Goal: Task Accomplishment & Management: Manage account settings

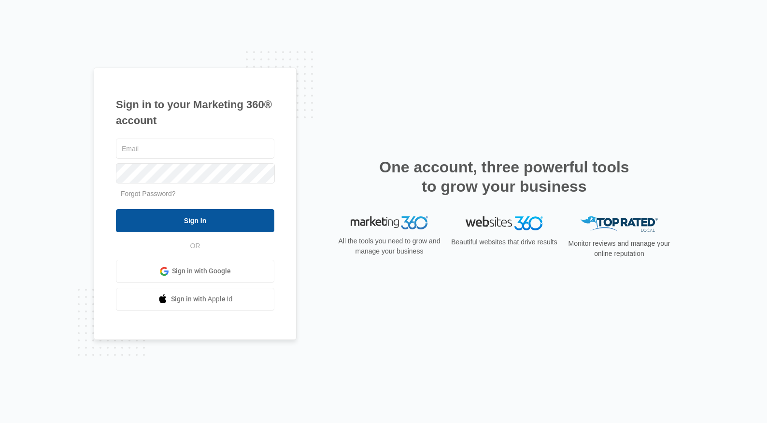
type input "[EMAIL_ADDRESS][DOMAIN_NAME]"
click at [187, 215] on input "Sign In" at bounding box center [195, 220] width 159 height 23
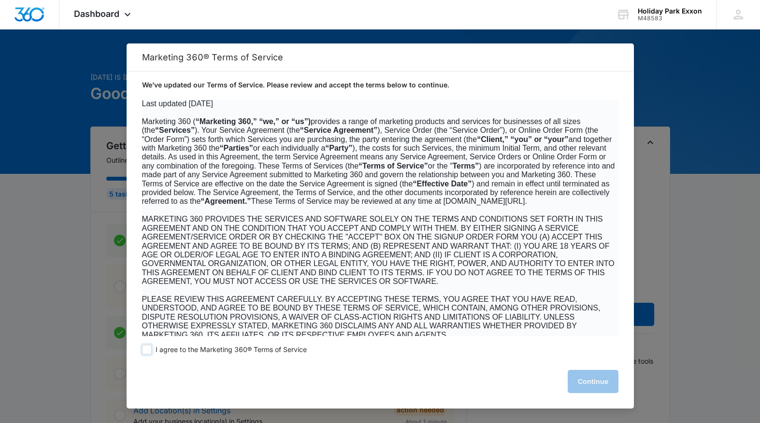
click at [146, 349] on span at bounding box center [147, 350] width 10 height 10
click at [146, 349] on input "I agree to the Marketing 360® Terms of Service" at bounding box center [147, 350] width 10 height 10
checkbox input "true"
click at [591, 387] on button "Continue" at bounding box center [593, 381] width 51 height 23
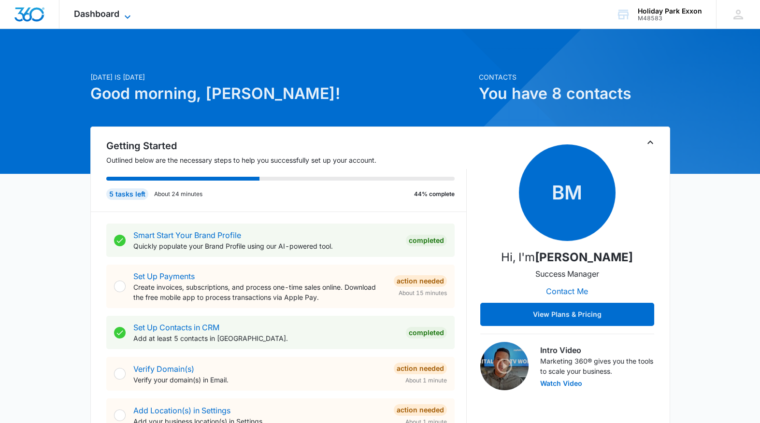
click at [93, 15] on span "Dashboard" at bounding box center [96, 14] width 45 height 10
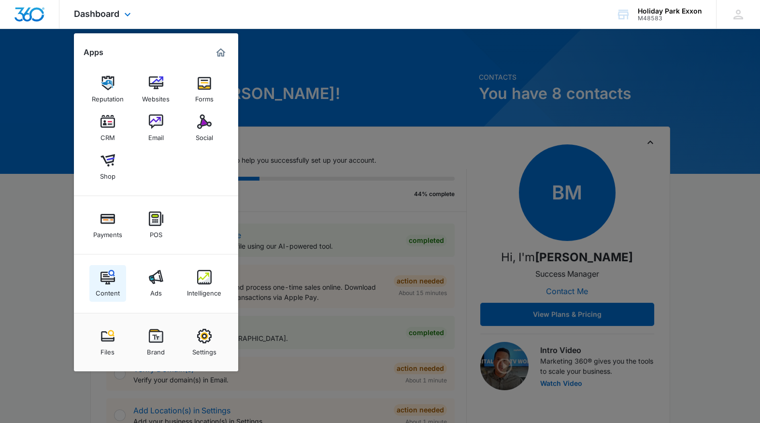
click at [109, 283] on img at bounding box center [108, 277] width 14 height 14
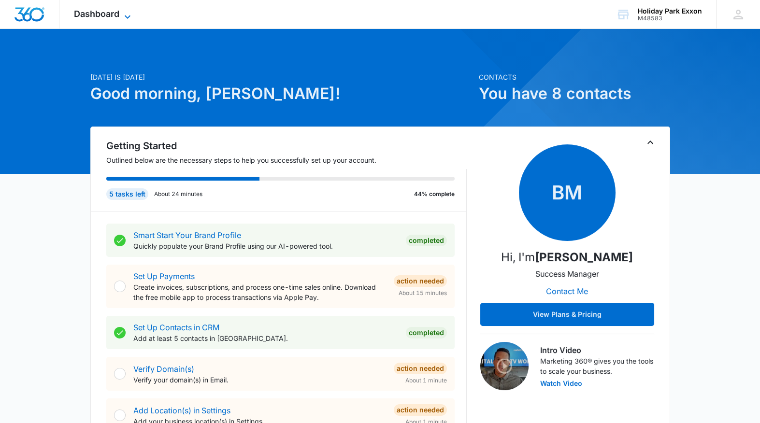
click at [112, 15] on span "Dashboard" at bounding box center [96, 14] width 45 height 10
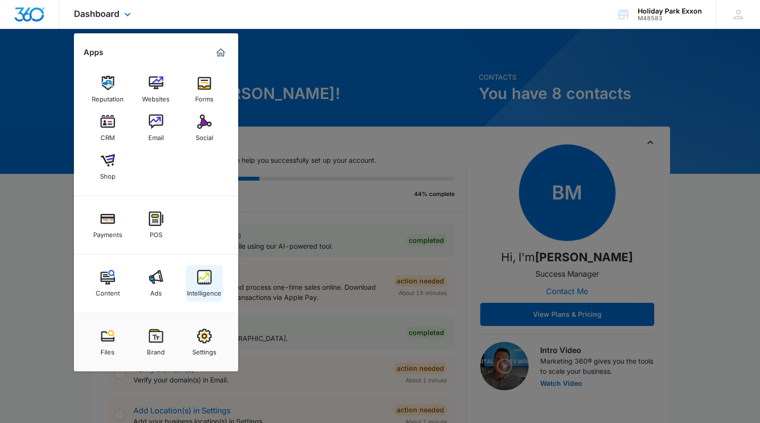
click at [201, 290] on div "Intelligence" at bounding box center [204, 291] width 34 height 13
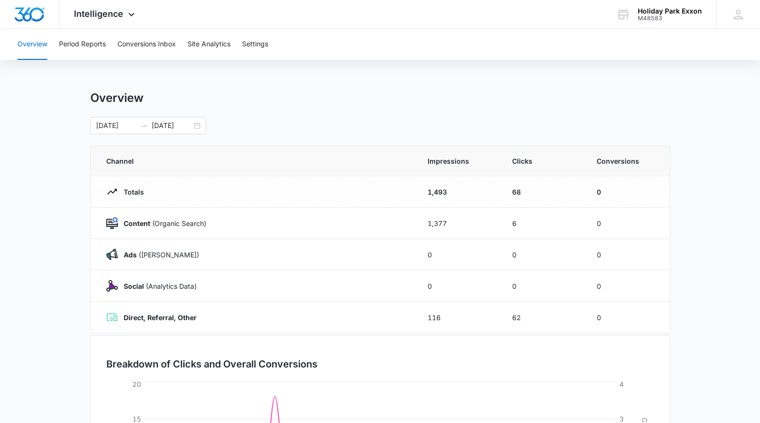
click at [35, 58] on button "Overview" at bounding box center [32, 44] width 30 height 31
